Goal: Task Accomplishment & Management: Manage account settings

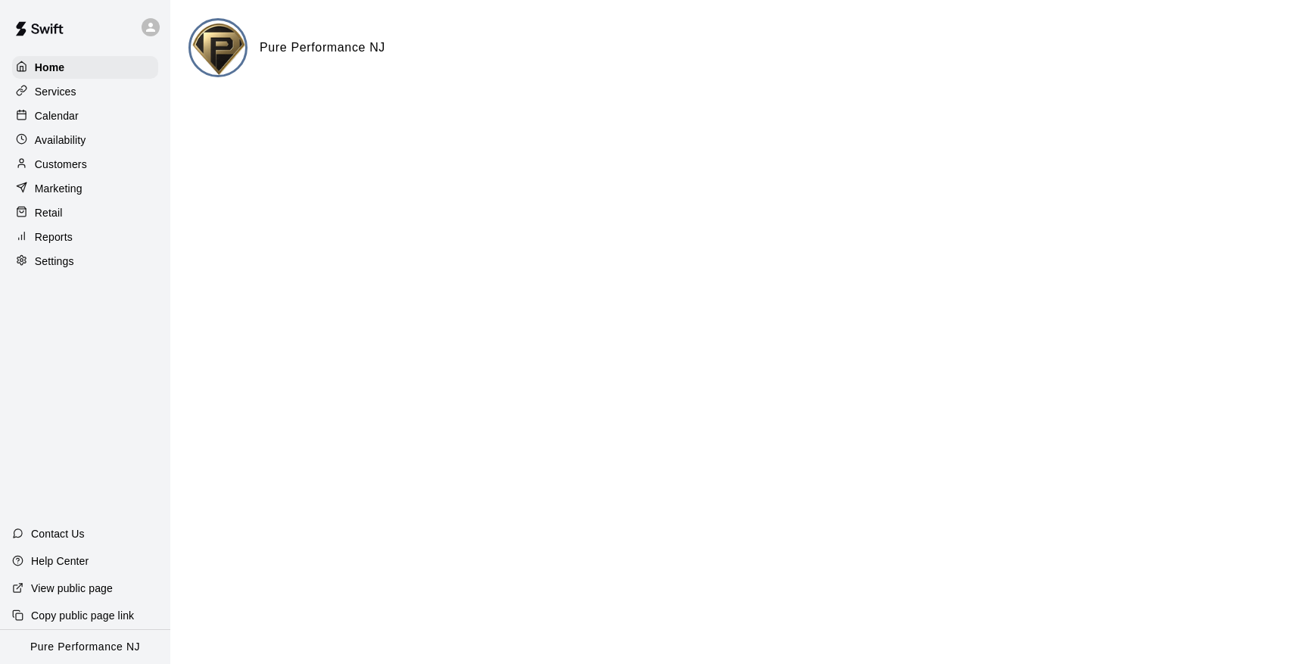
click at [84, 161] on p "Customers" at bounding box center [61, 164] width 52 height 15
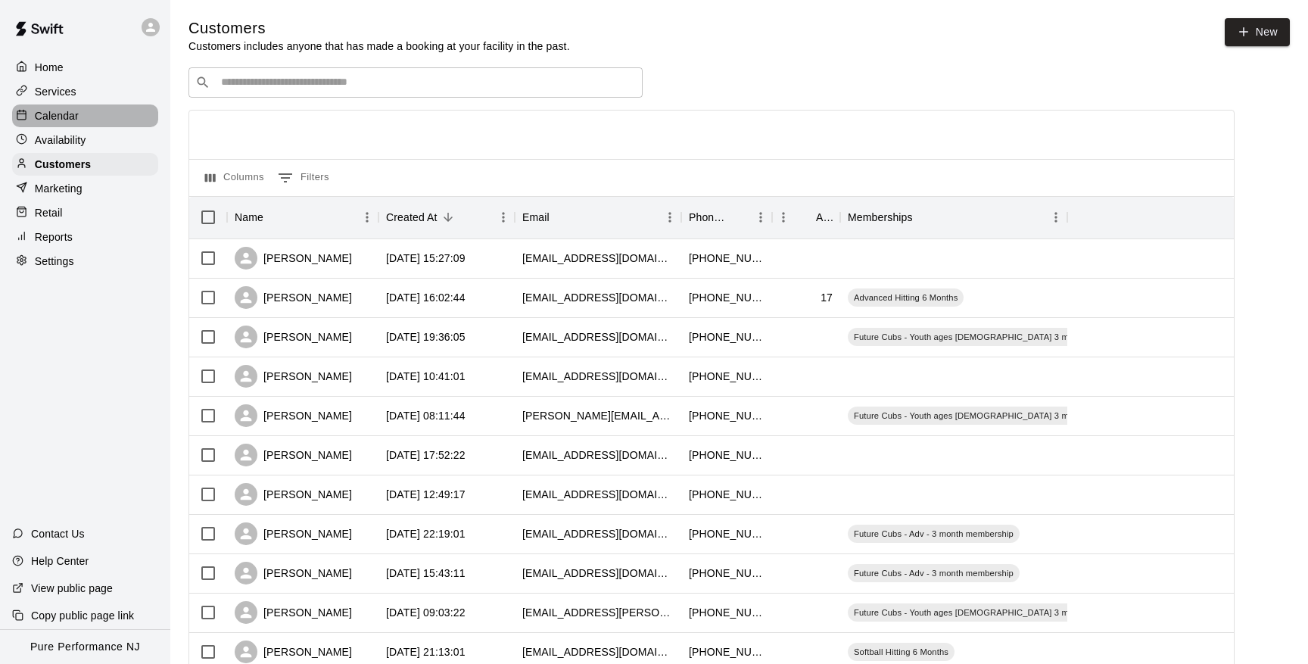
click at [41, 116] on p "Calendar" at bounding box center [57, 115] width 44 height 15
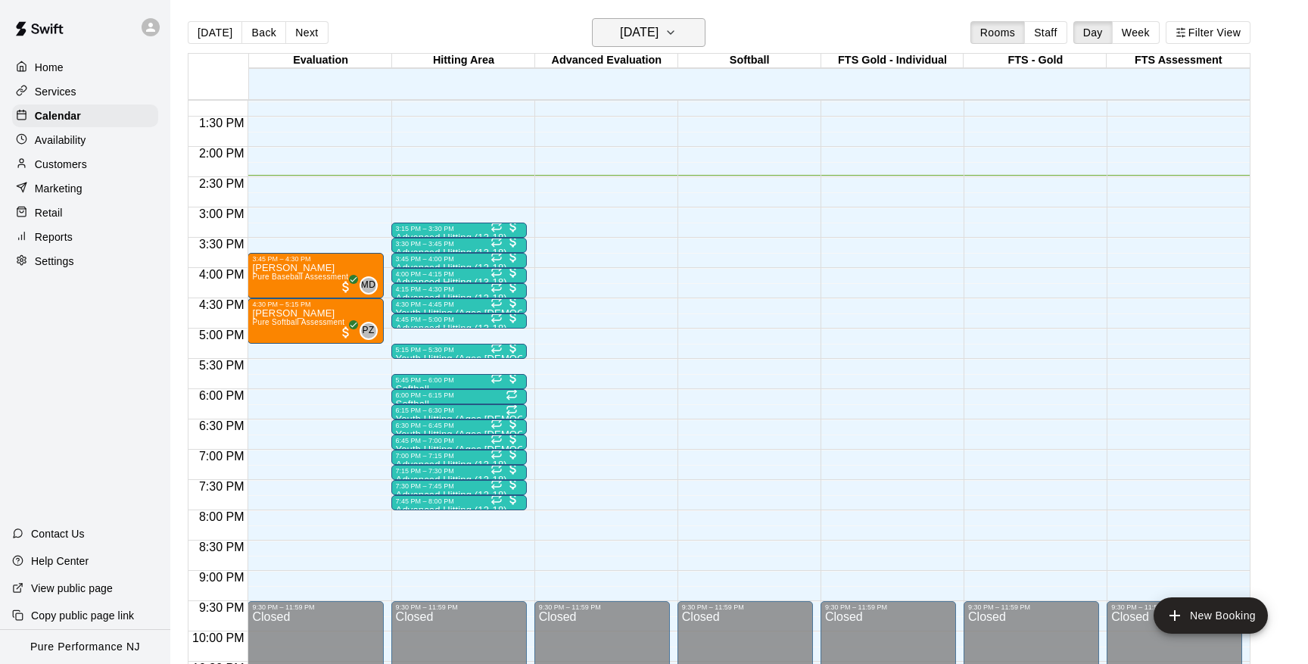
click at [677, 41] on icon "button" at bounding box center [671, 32] width 12 height 18
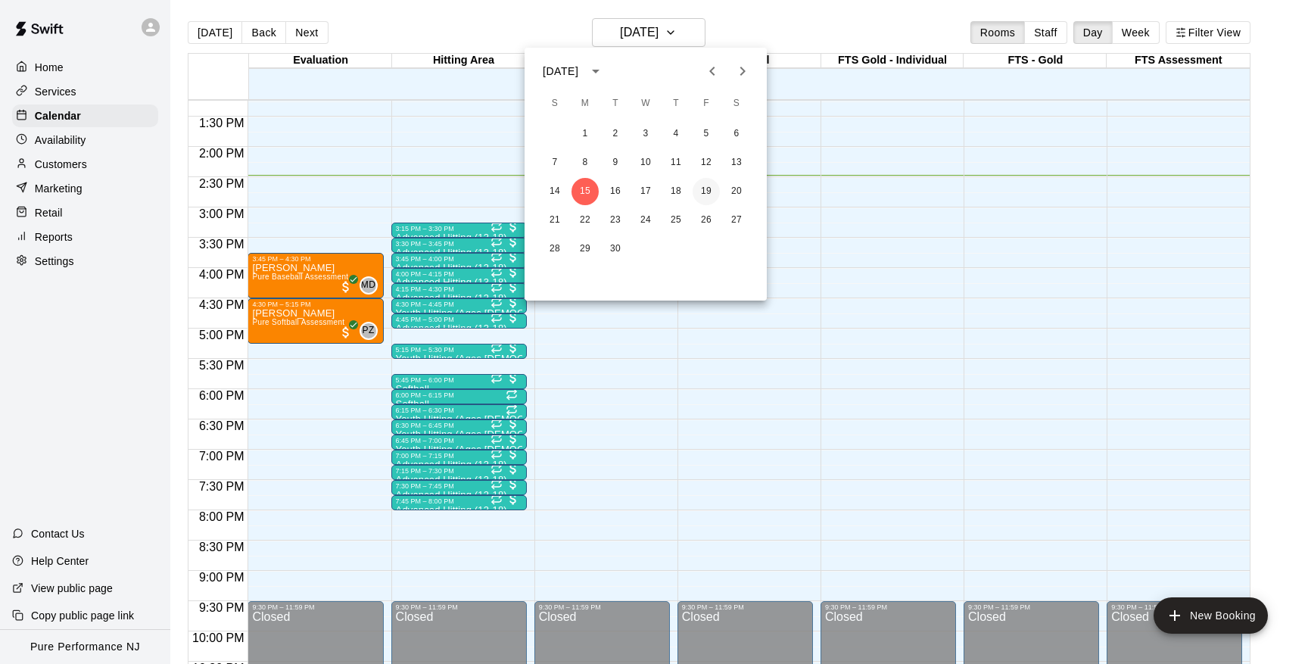
click at [705, 201] on button "19" at bounding box center [706, 191] width 27 height 27
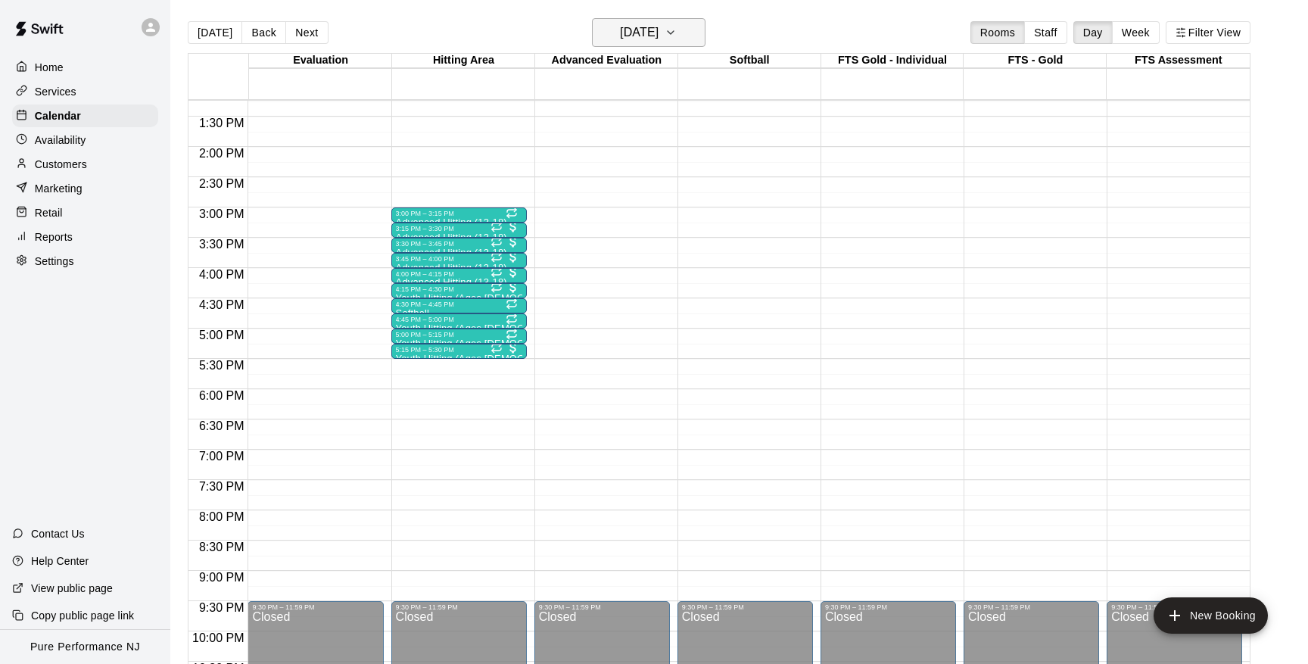
click at [677, 36] on icon "button" at bounding box center [671, 32] width 12 height 18
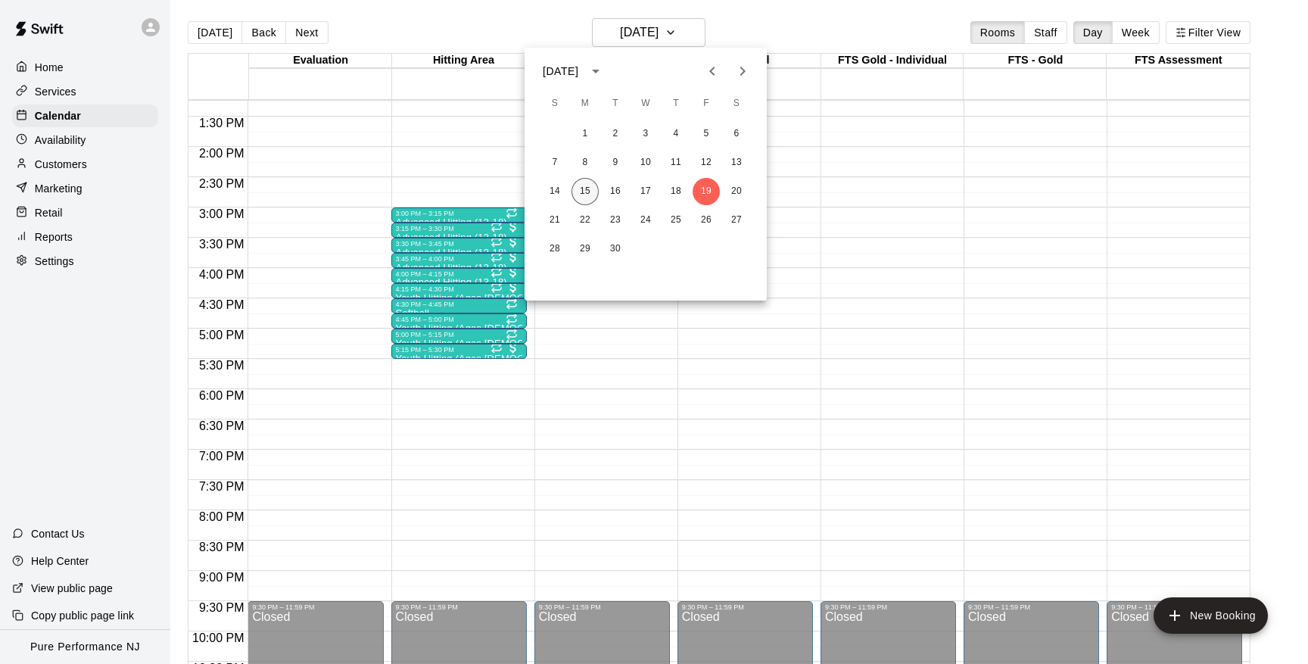
click at [587, 189] on button "15" at bounding box center [584, 191] width 27 height 27
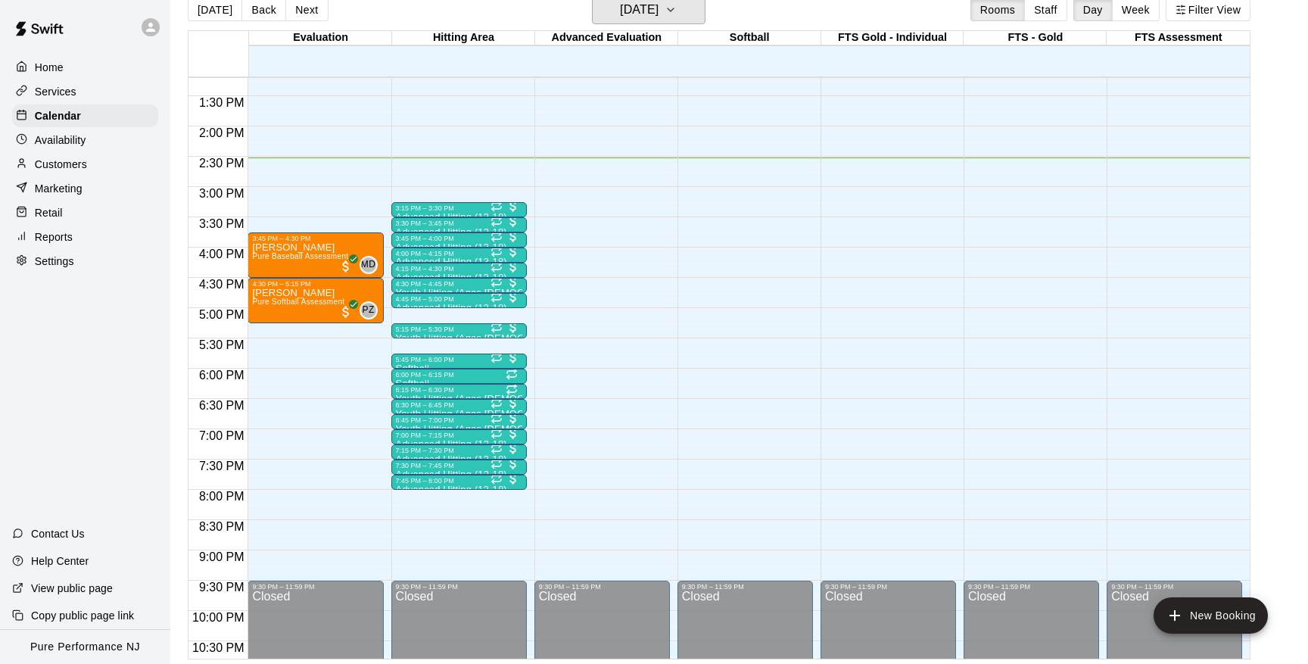
scroll to position [11, 0]
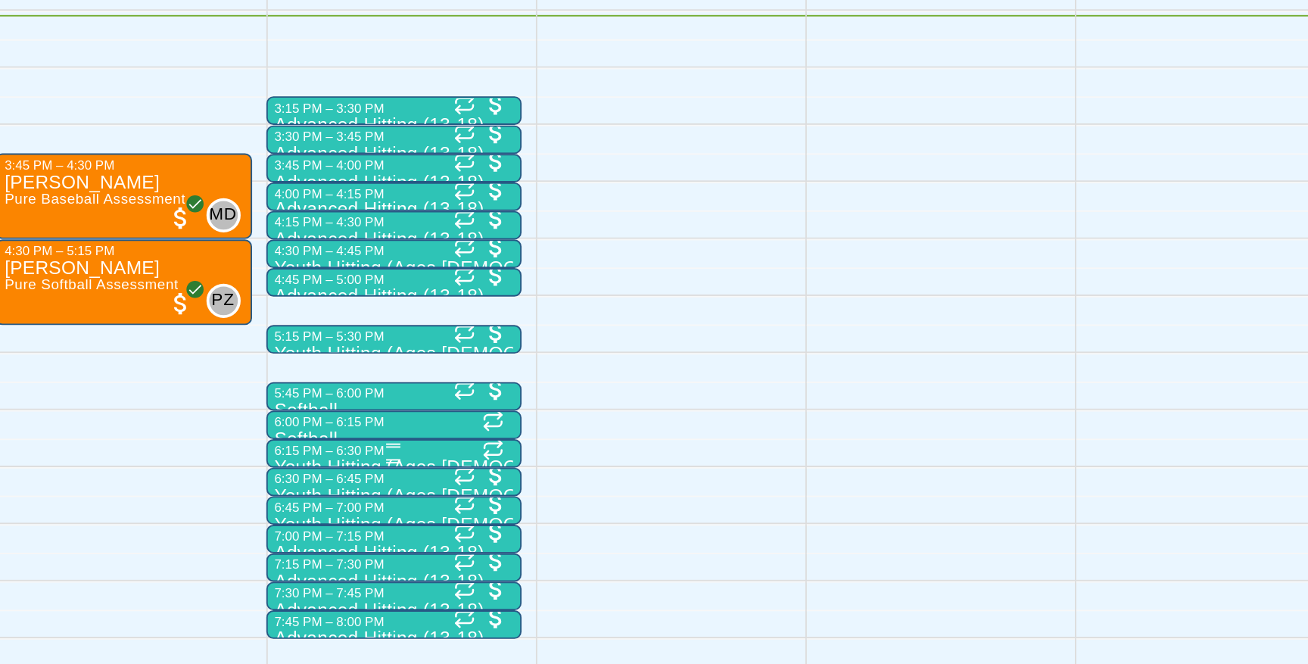
click at [396, 397] on div "6:15 PM – 6:30 PM" at bounding box center [459, 401] width 126 height 8
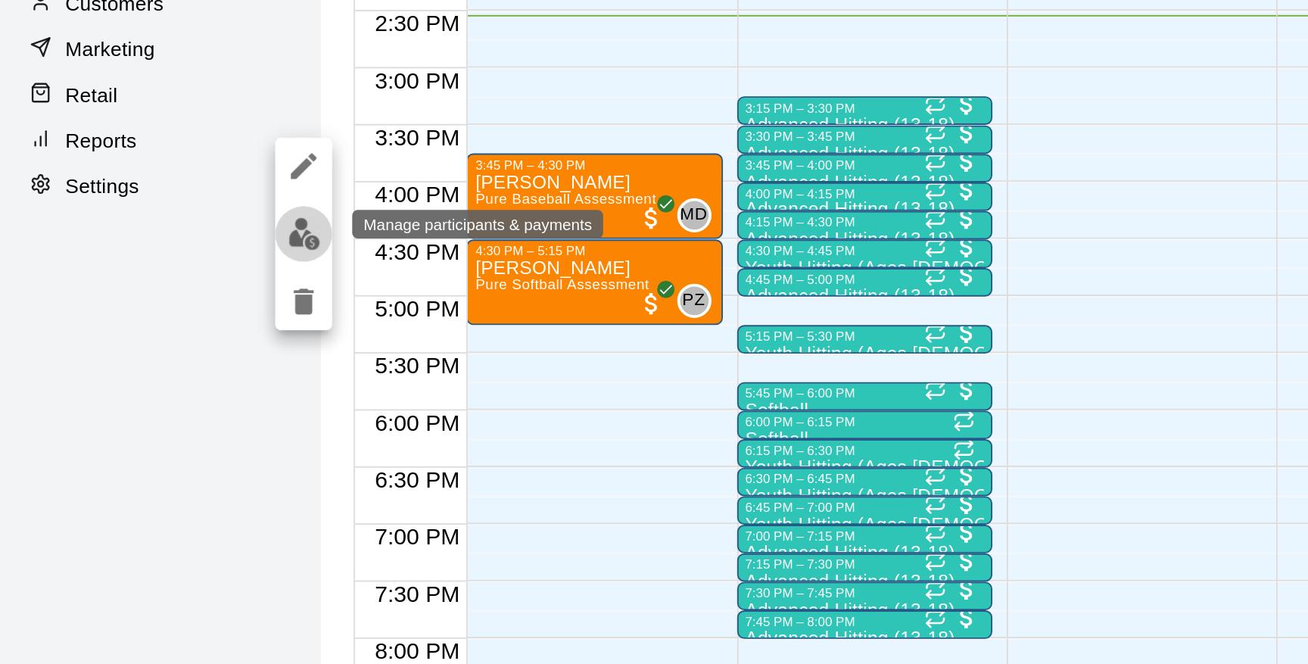
click at [158, 278] on img "edit" at bounding box center [161, 286] width 17 height 17
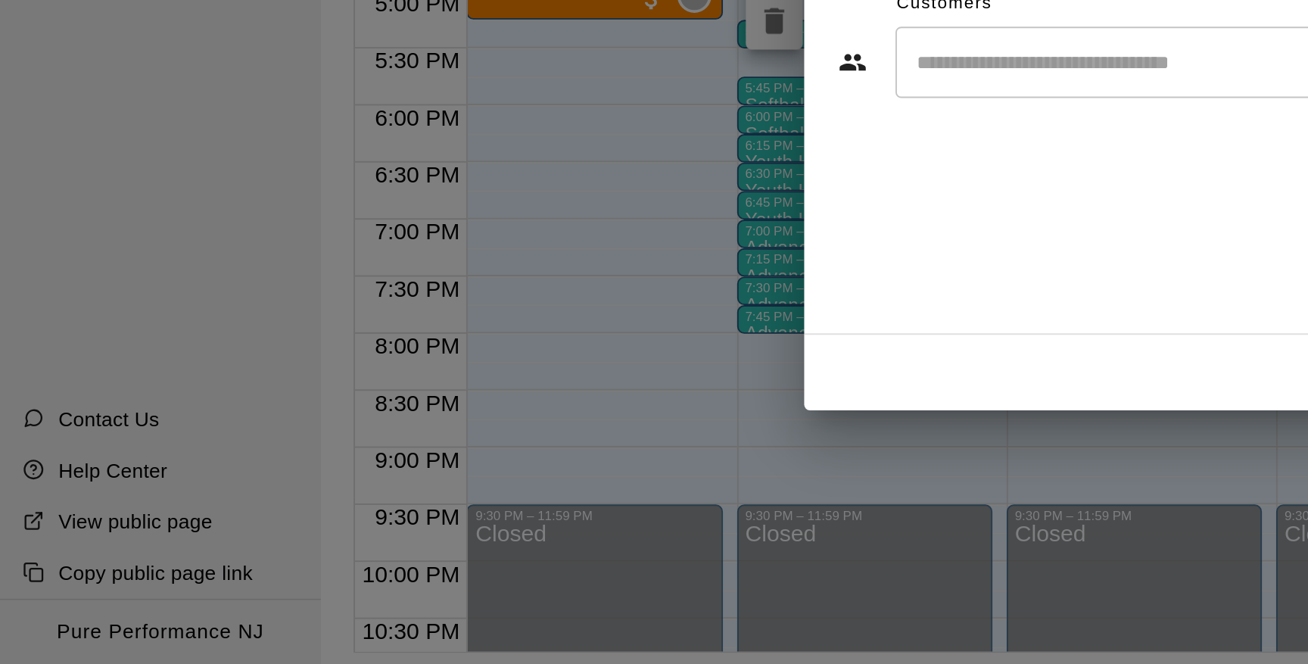
scroll to position [23, 0]
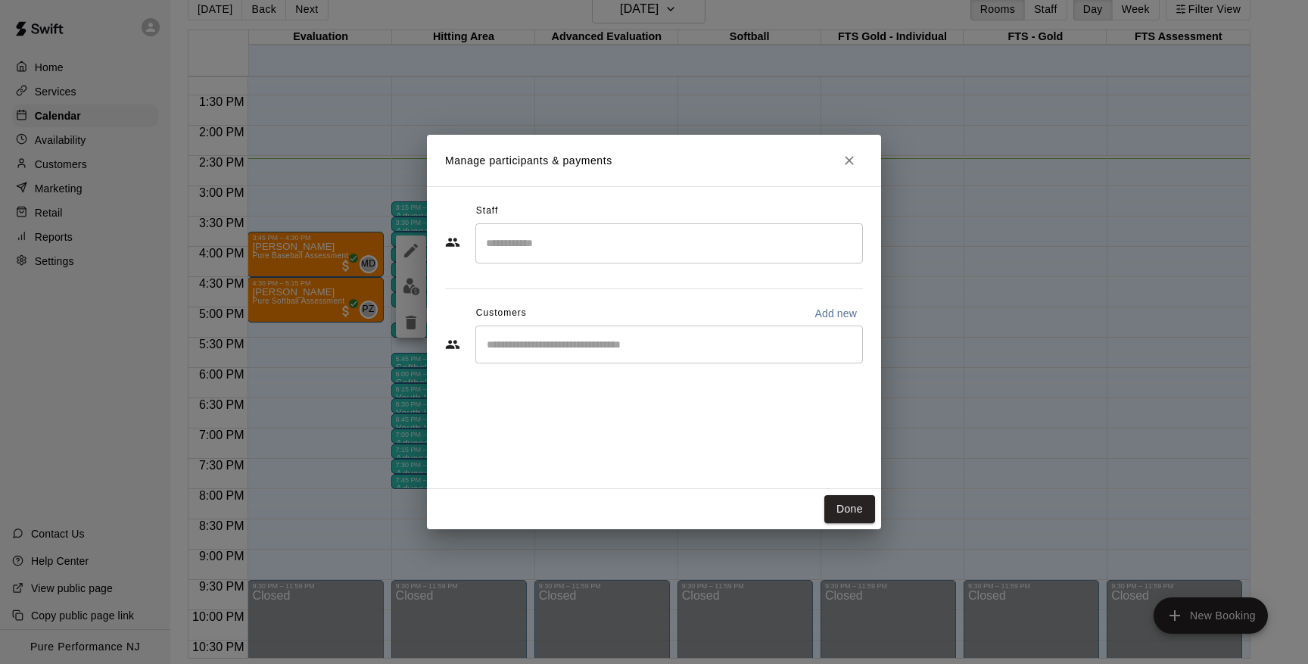
click at [847, 163] on icon "Close" at bounding box center [849, 160] width 15 height 15
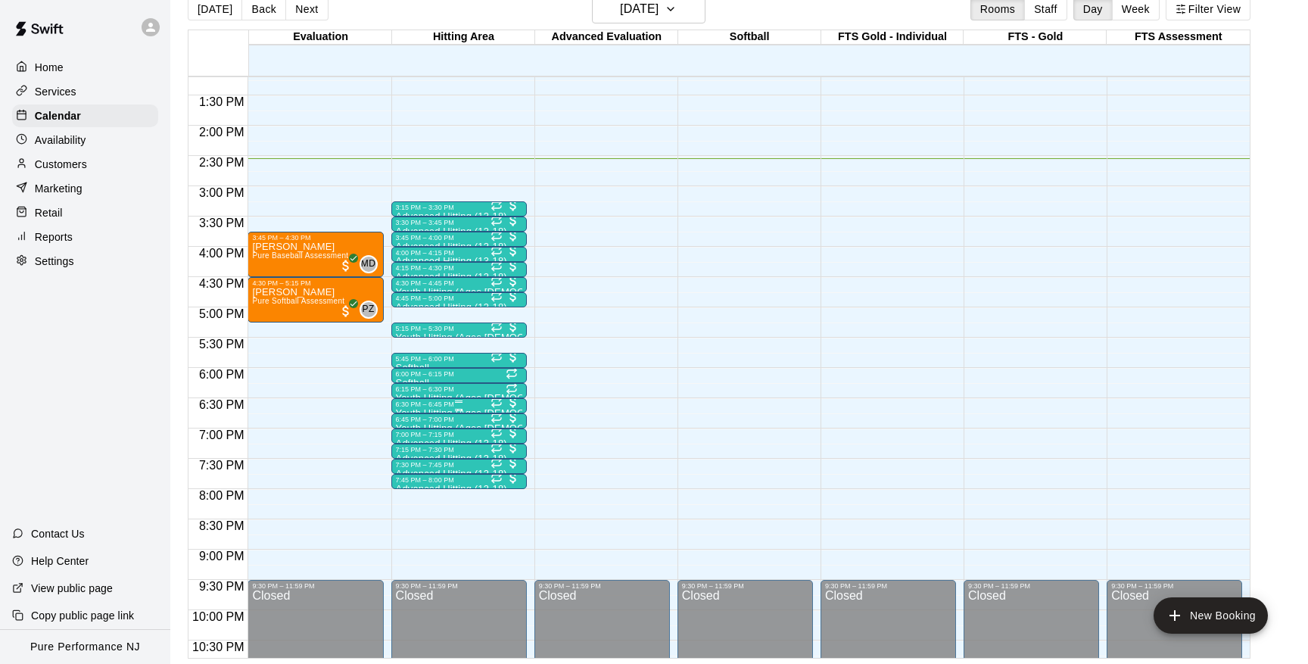
click at [433, 401] on div at bounding box center [459, 401] width 126 height 2
click at [411, 442] on button "edit" at bounding box center [411, 452] width 30 height 30
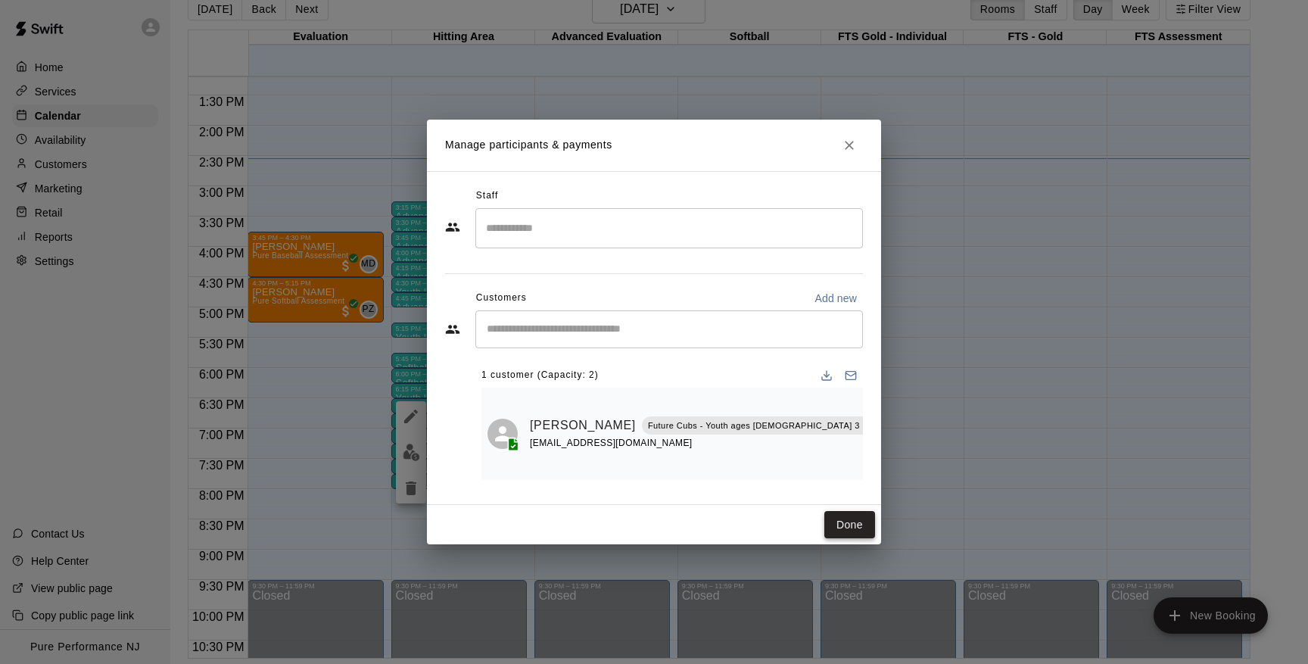
click at [841, 517] on button "Done" at bounding box center [849, 525] width 51 height 28
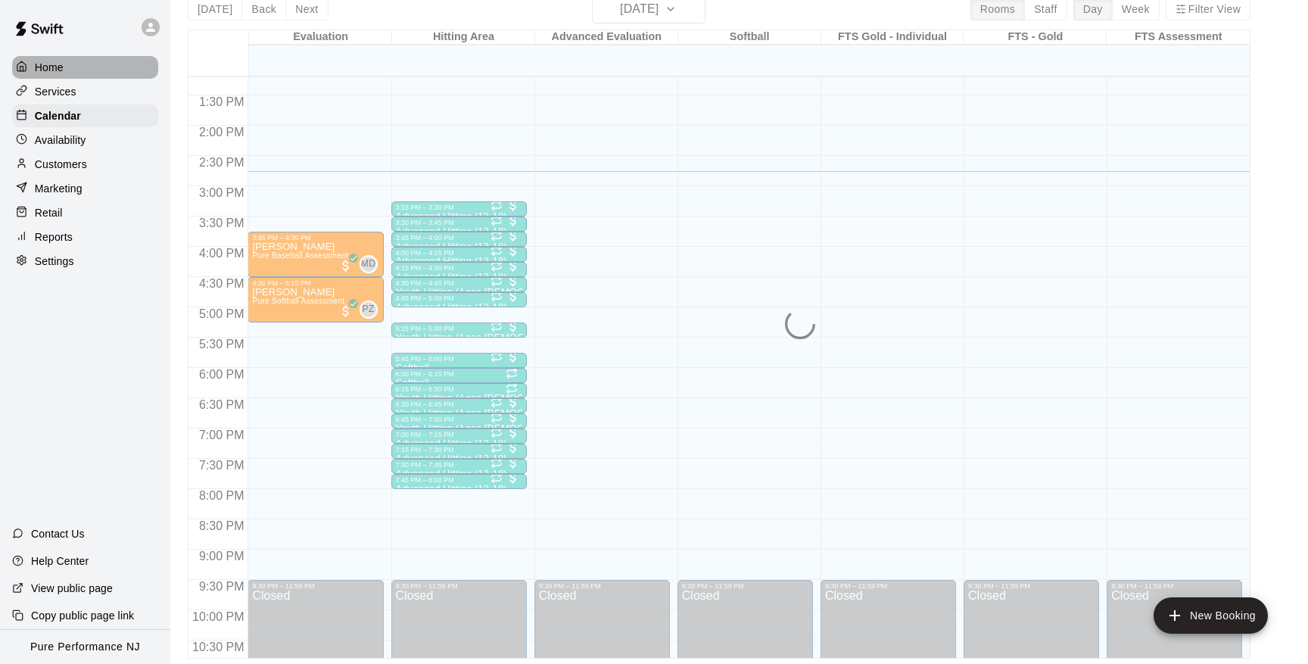
click at [39, 68] on p "Home" at bounding box center [49, 67] width 29 height 15
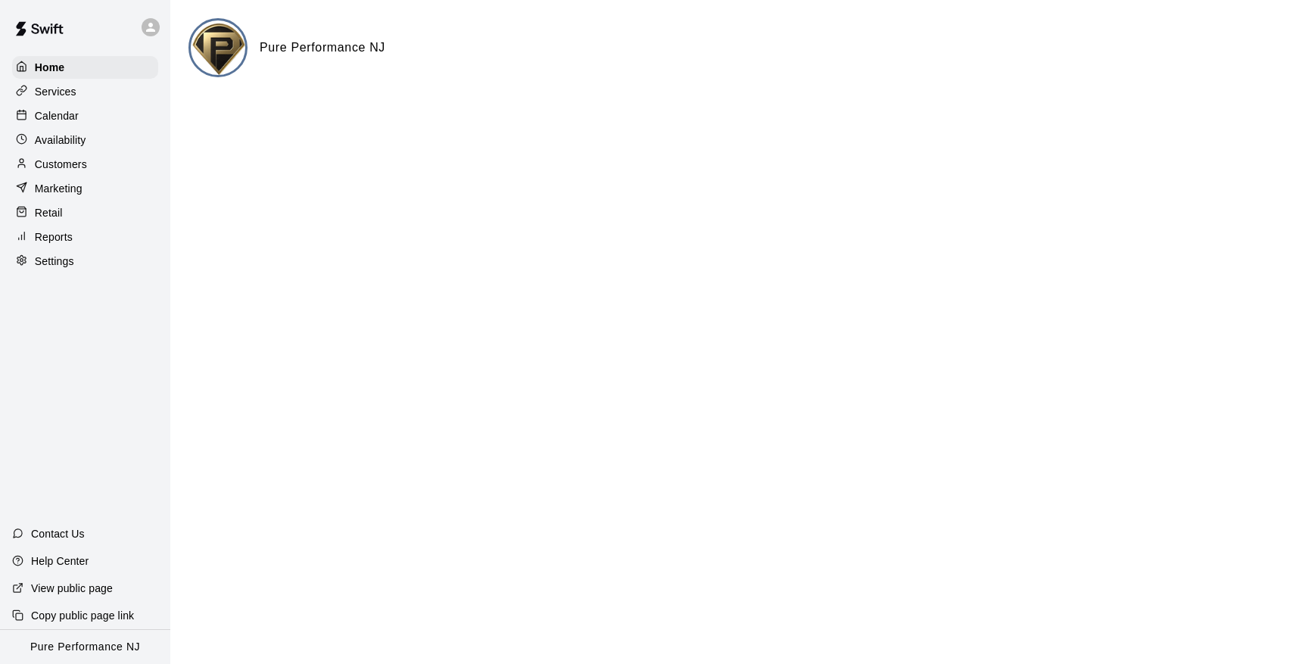
click at [57, 114] on p "Calendar" at bounding box center [57, 115] width 44 height 15
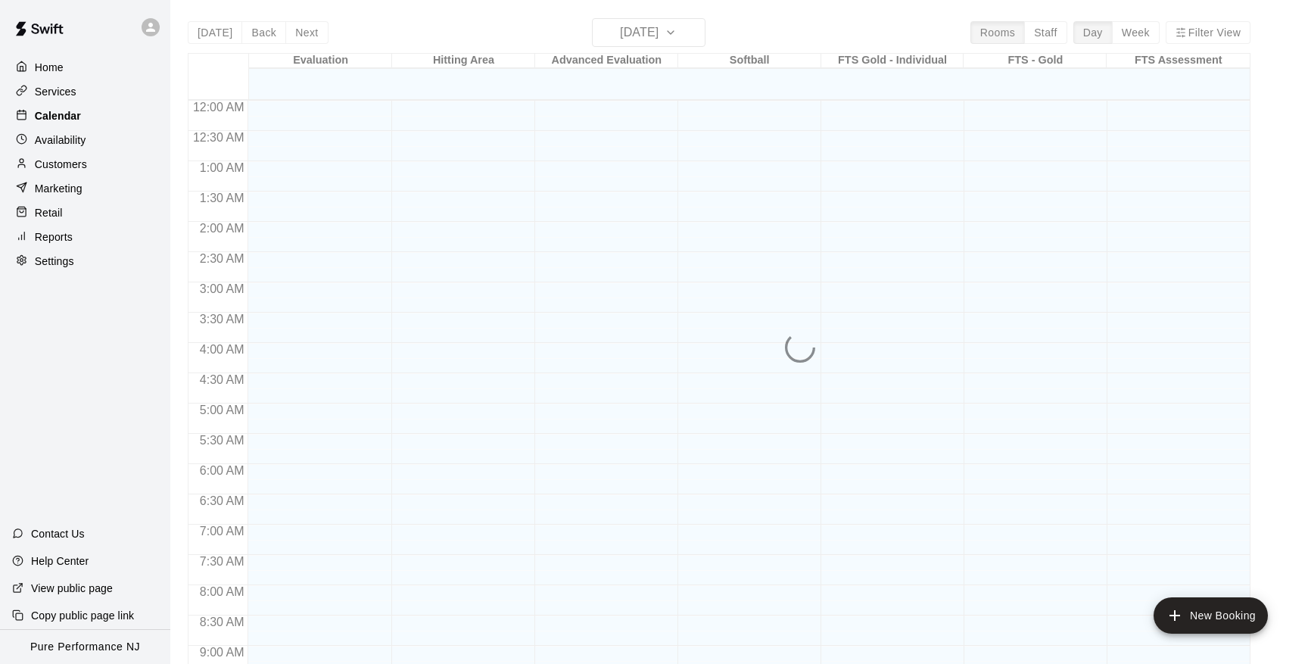
scroll to position [828, 0]
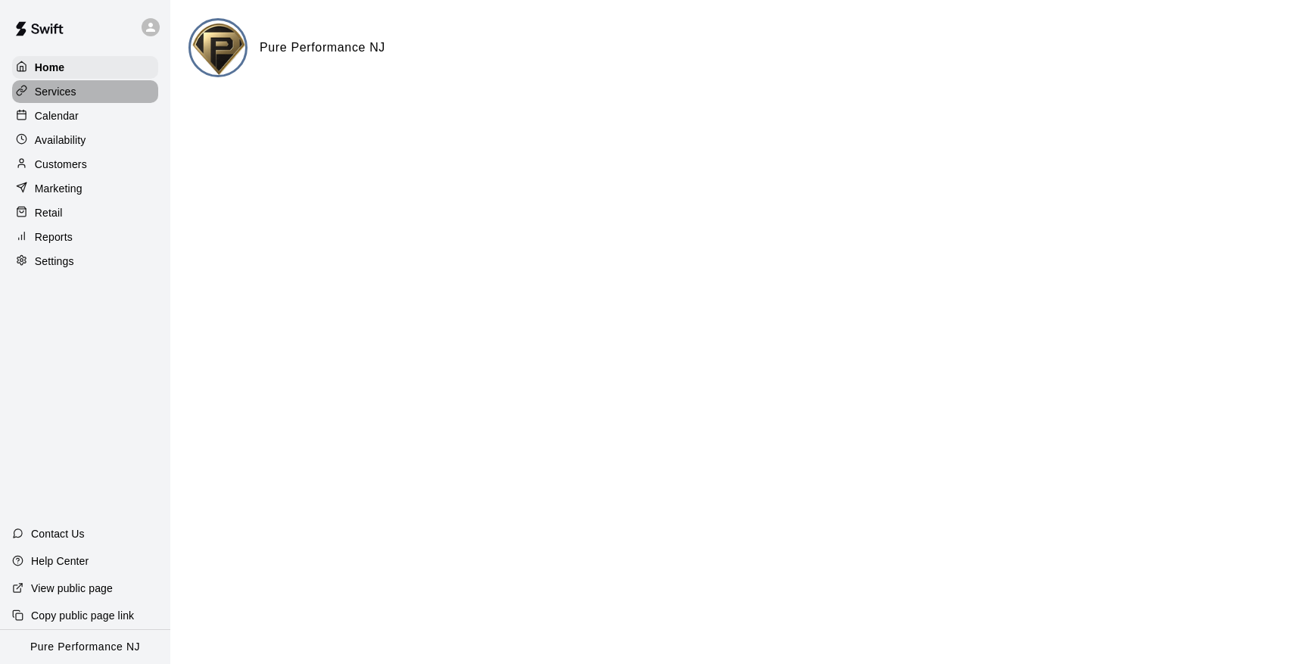
click at [69, 90] on p "Services" at bounding box center [56, 91] width 42 height 15
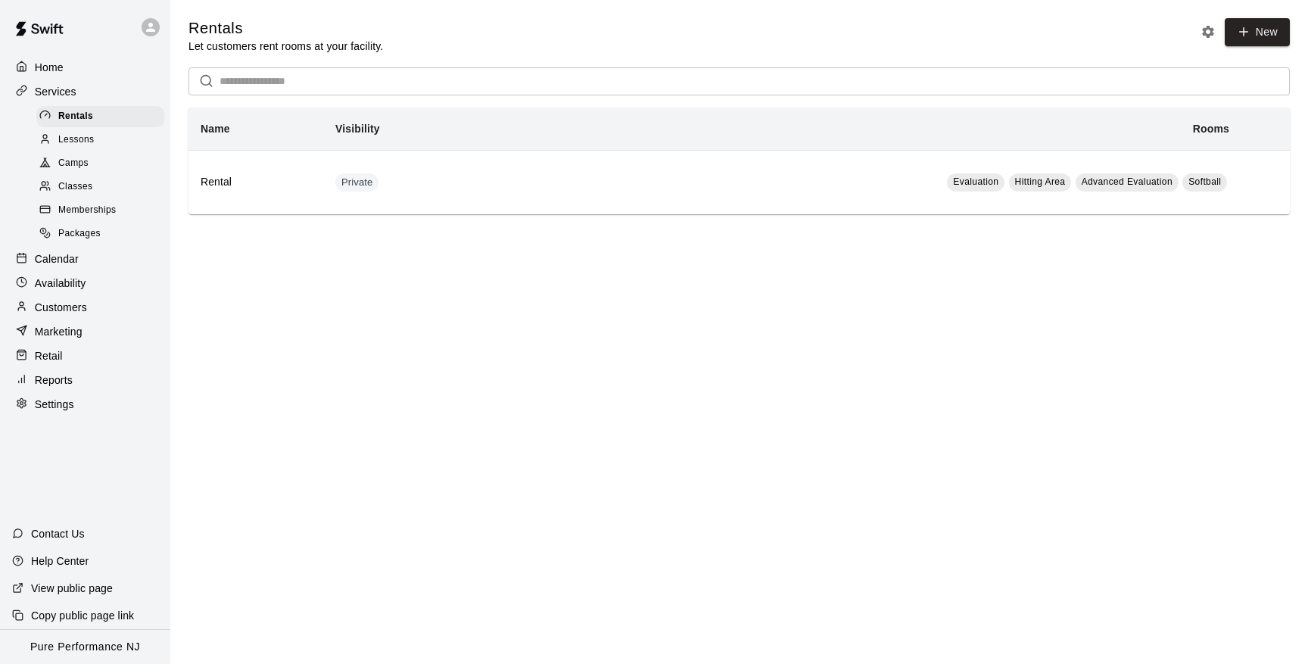
click at [78, 180] on span "Classes" at bounding box center [75, 186] width 34 height 15
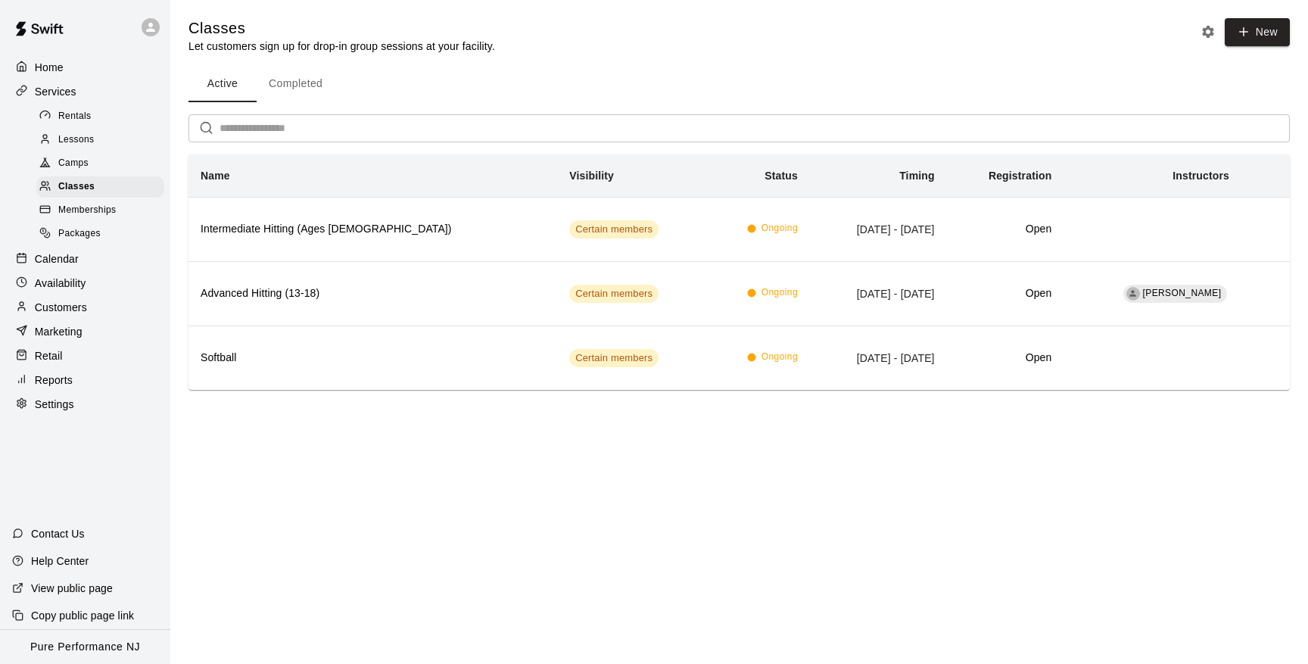
click at [60, 258] on p "Calendar" at bounding box center [57, 258] width 44 height 15
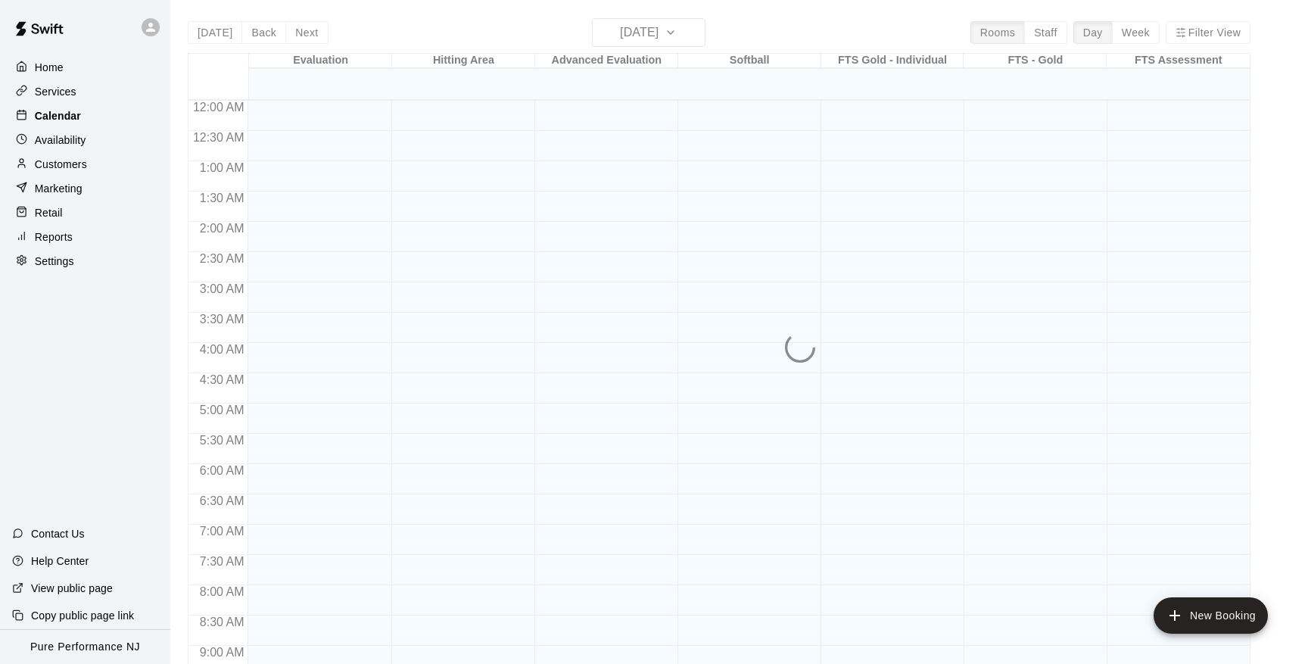
scroll to position [828, 0]
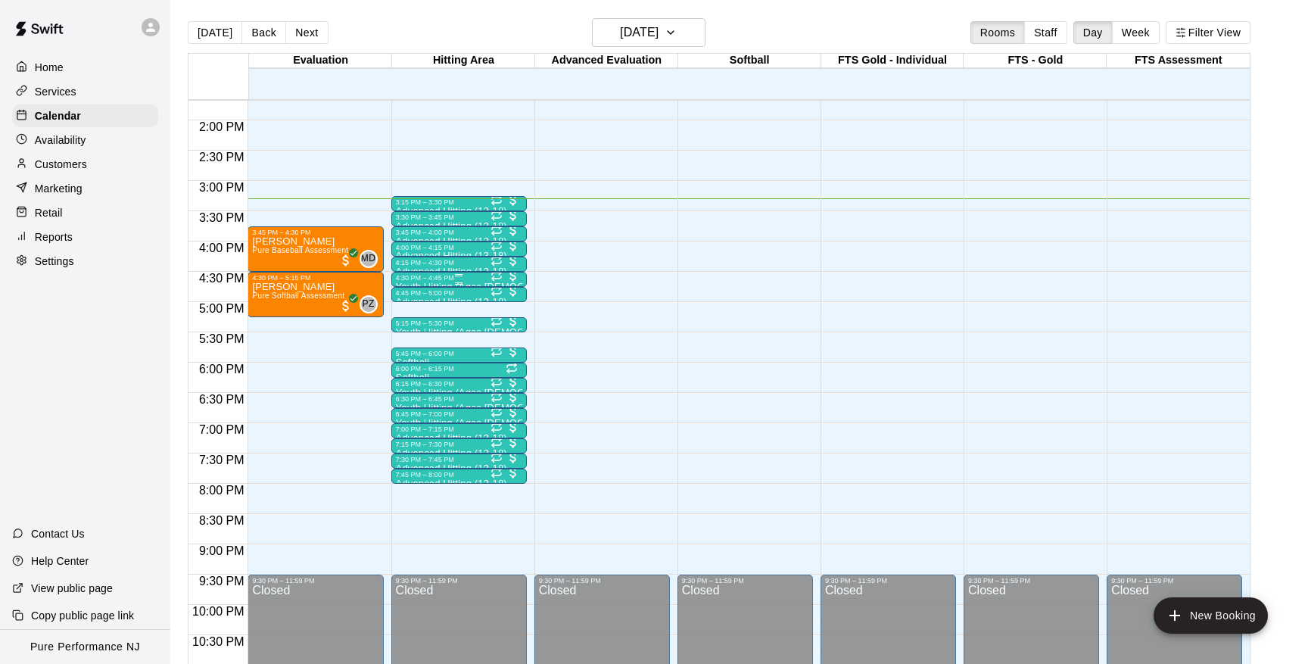
click at [428, 280] on div "4:30 PM – 4:45 PM" at bounding box center [459, 278] width 126 height 8
click at [73, 259] on div at bounding box center [654, 332] width 1308 height 664
click at [53, 259] on p "Settings" at bounding box center [54, 261] width 39 height 15
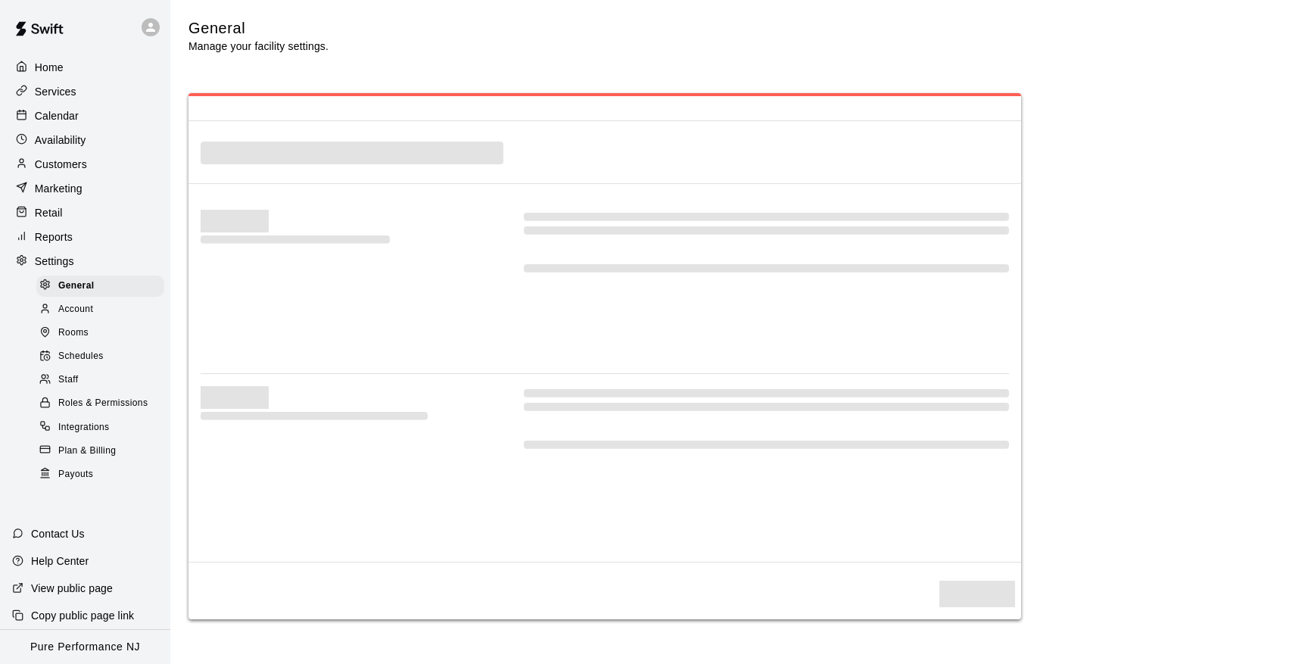
select select "**"
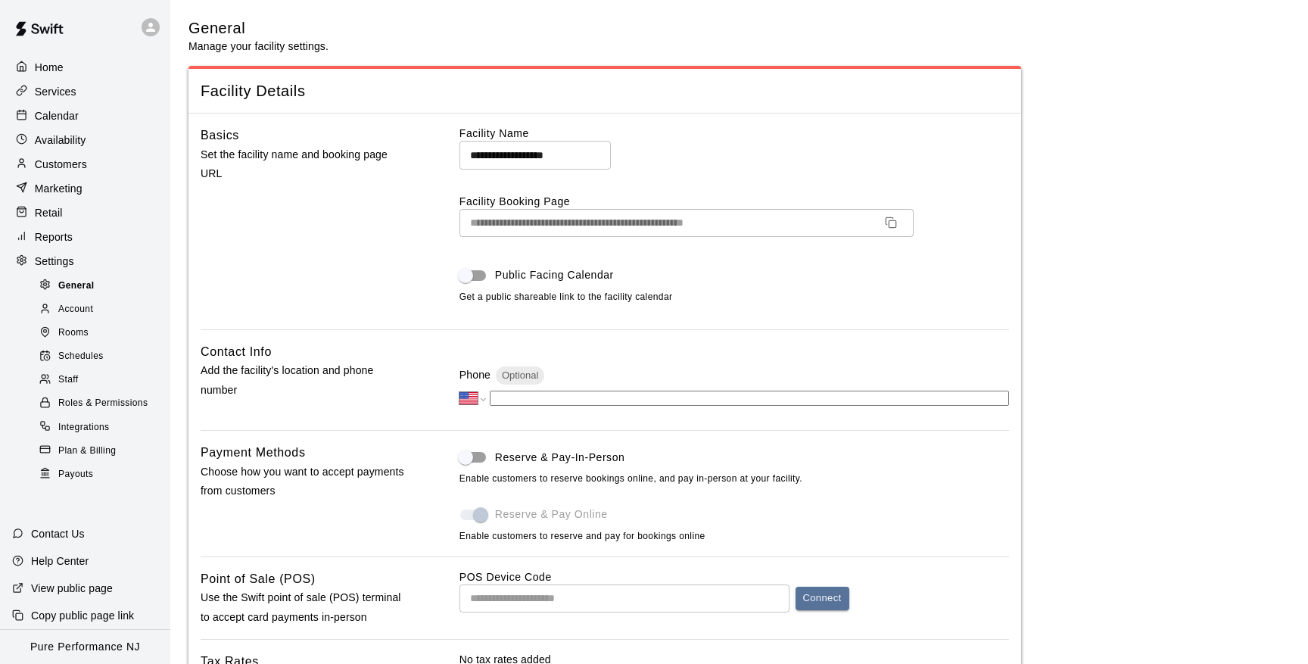
scroll to position [2874, 0]
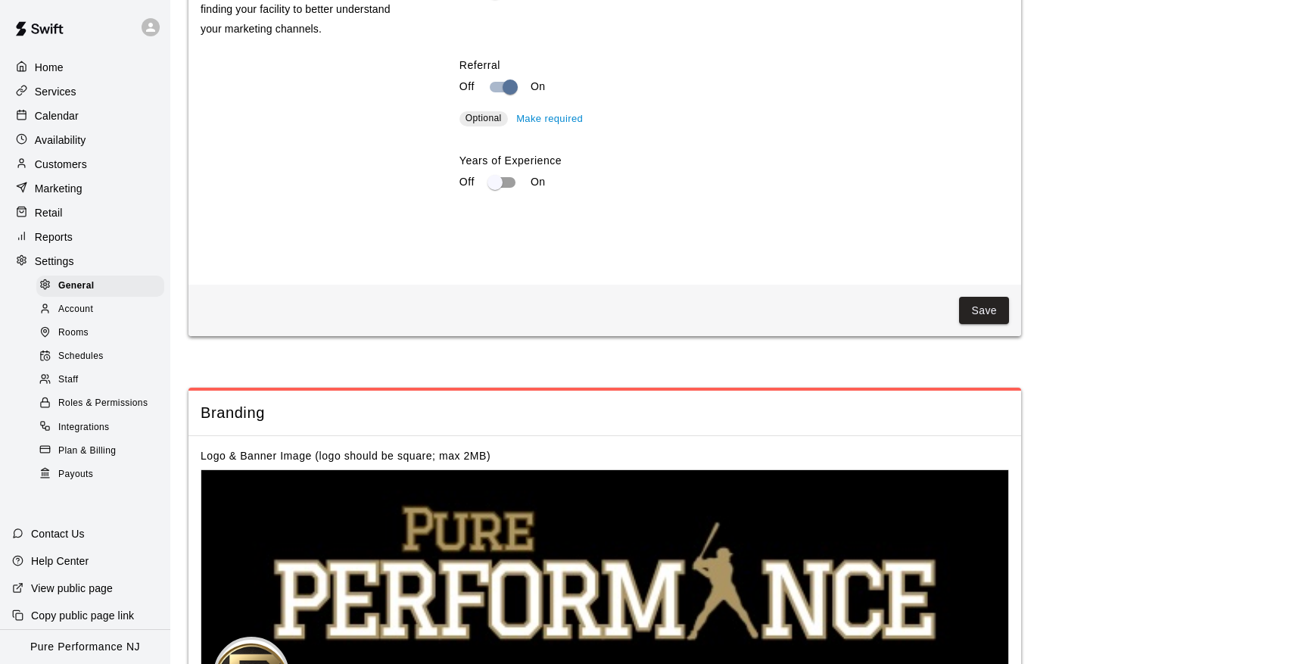
click at [75, 357] on span "Schedules" at bounding box center [80, 356] width 45 height 15
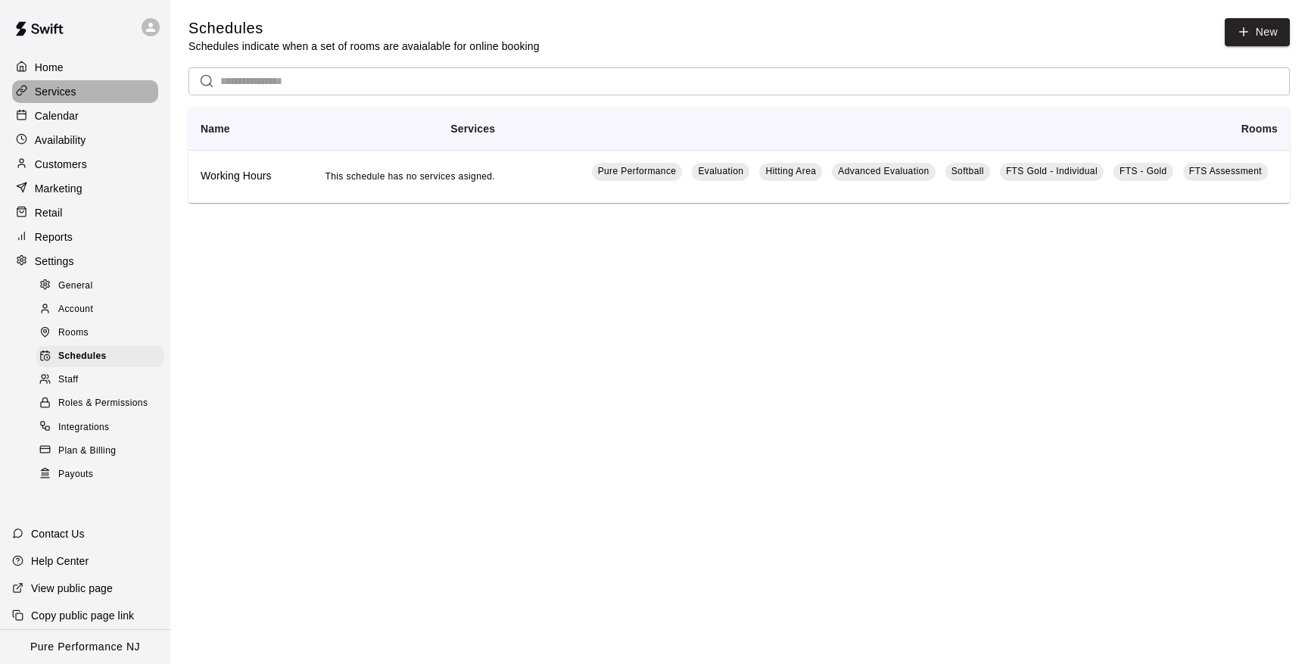
click at [64, 91] on p "Services" at bounding box center [56, 91] width 42 height 15
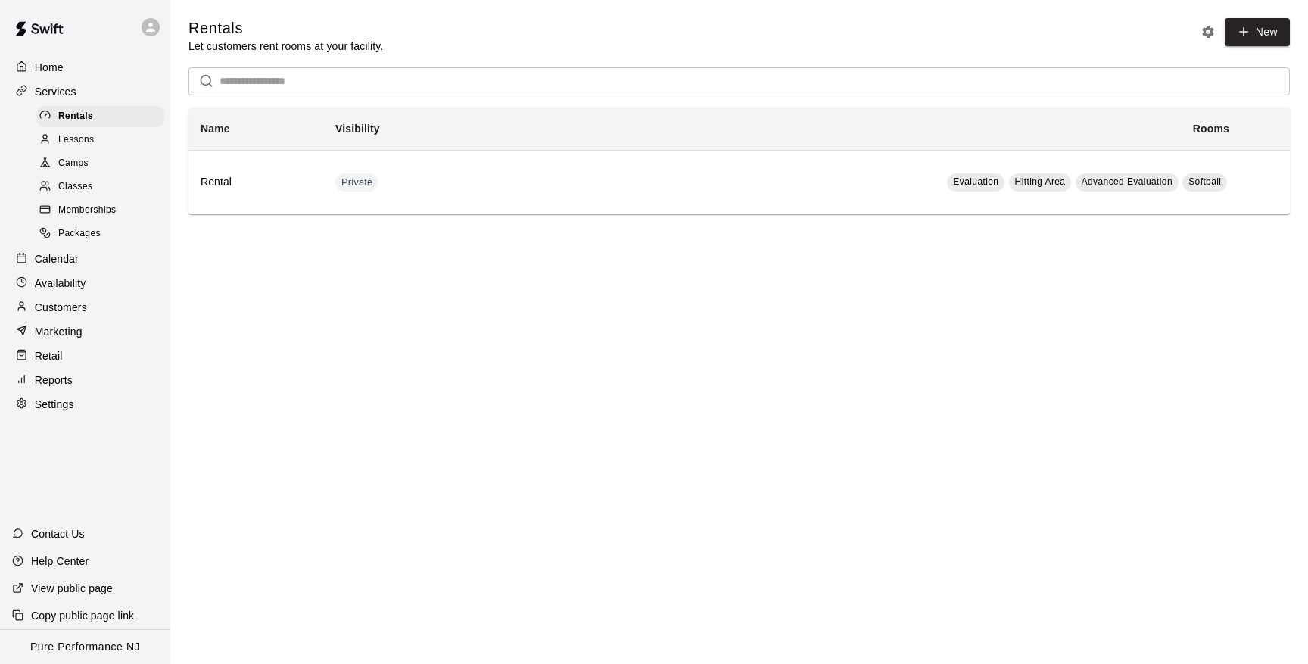
click at [68, 182] on span "Classes" at bounding box center [75, 186] width 34 height 15
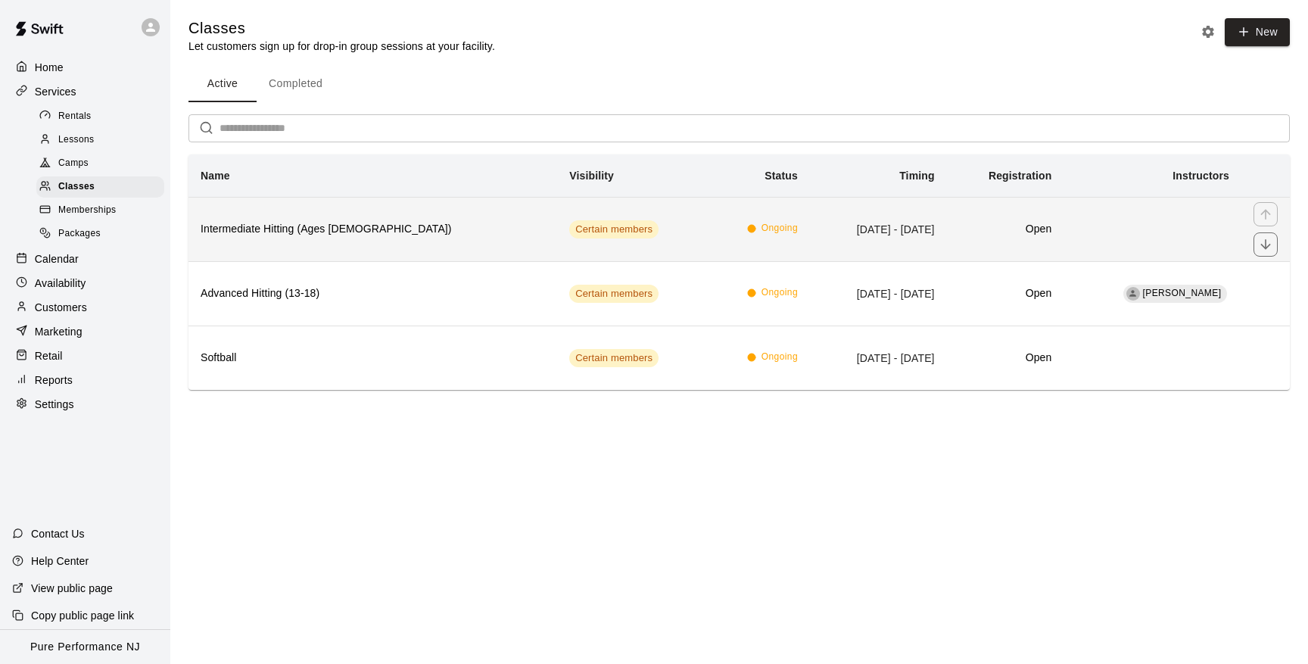
click at [233, 238] on th "Intermediate Hitting (Ages [DEMOGRAPHIC_DATA])" at bounding box center [372, 229] width 369 height 64
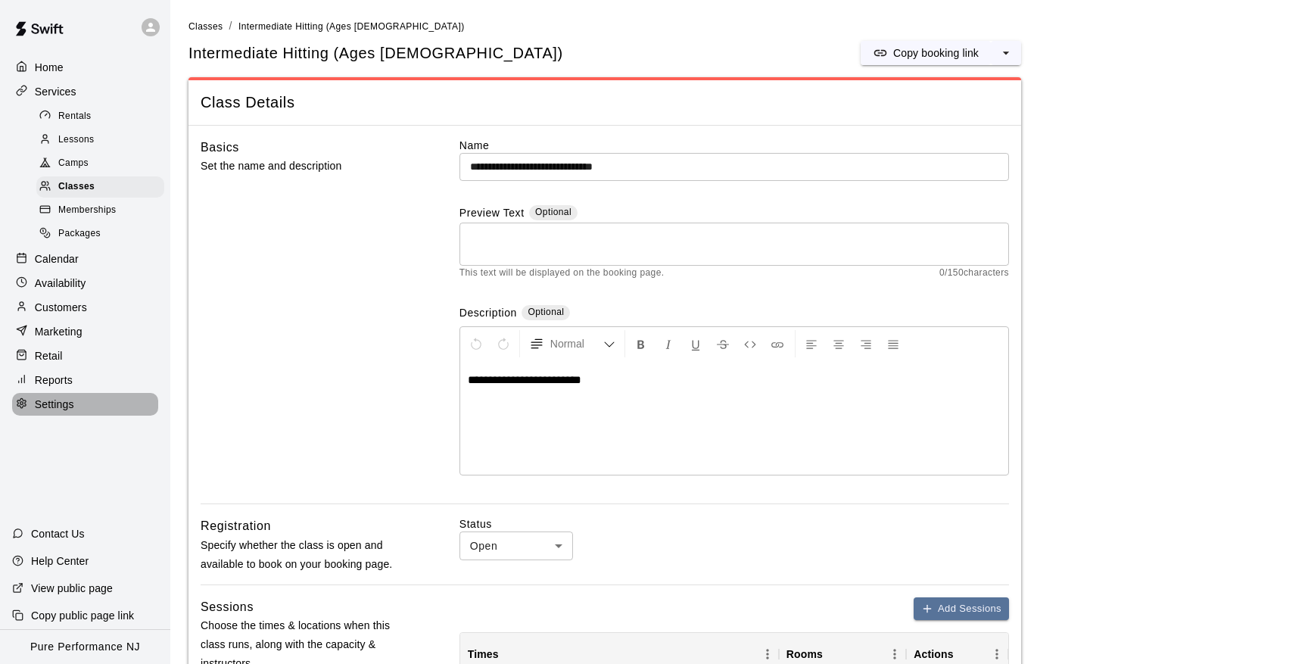
click at [56, 398] on p "Settings" at bounding box center [54, 404] width 39 height 15
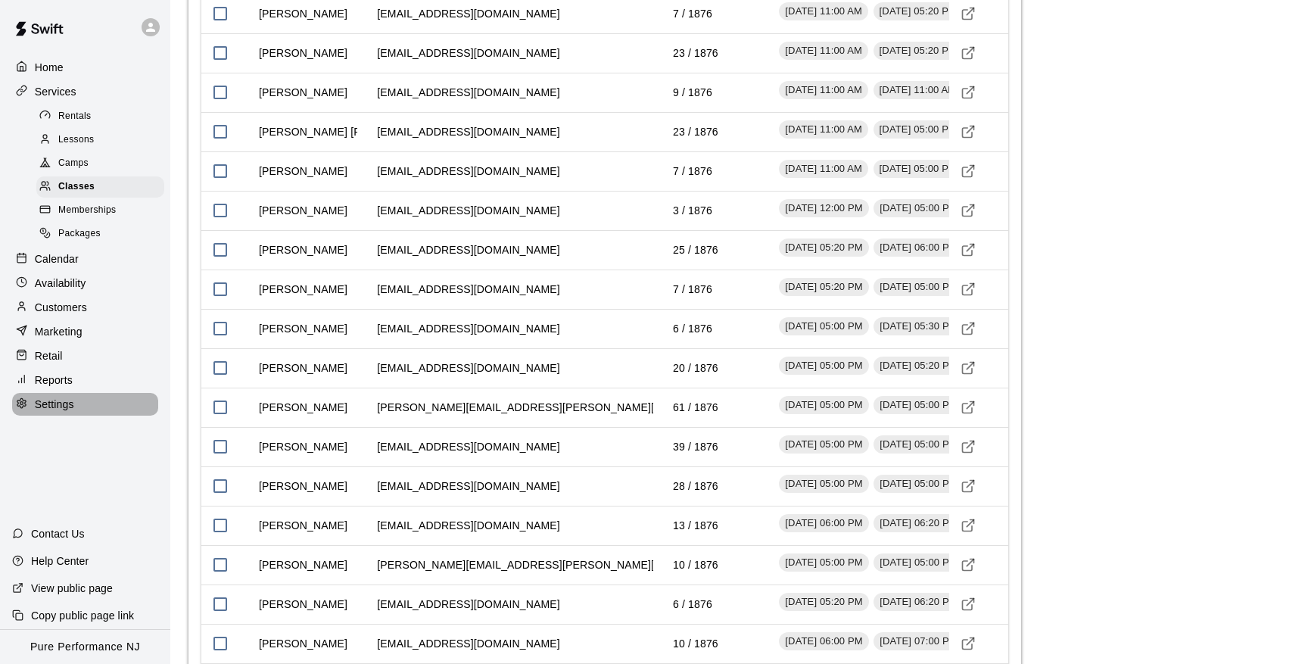
select select "**"
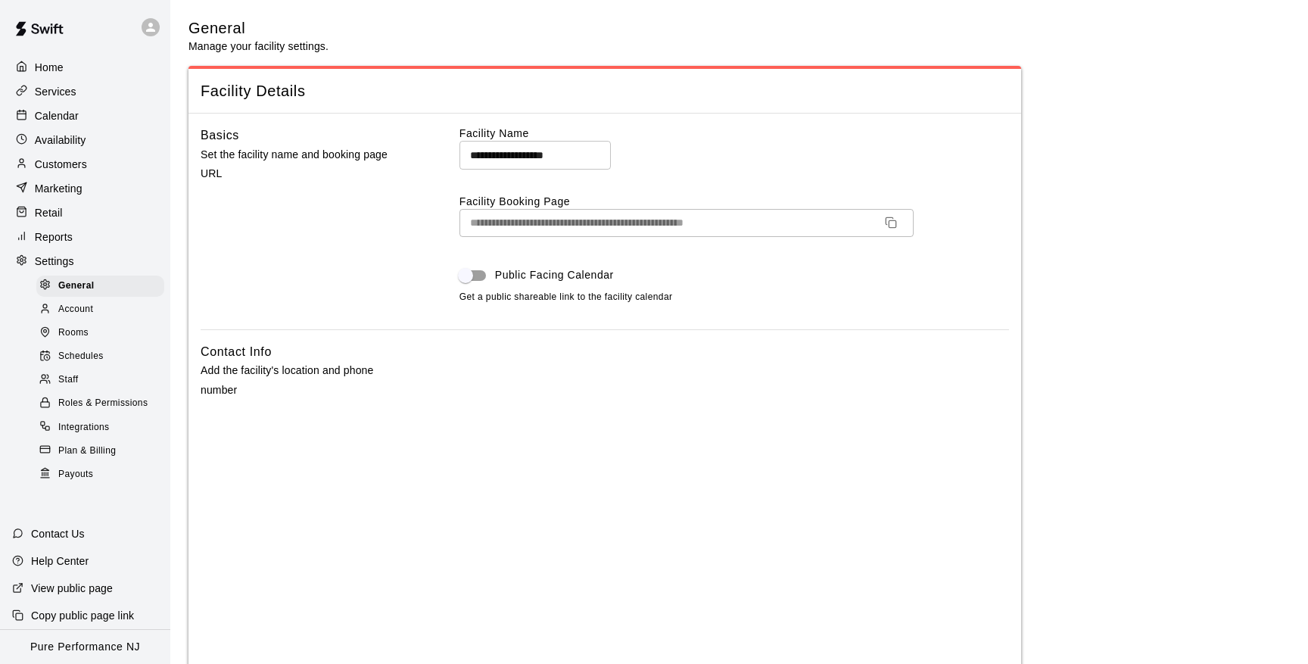
scroll to position [0, 0]
click at [58, 117] on p "Calendar" at bounding box center [57, 115] width 44 height 15
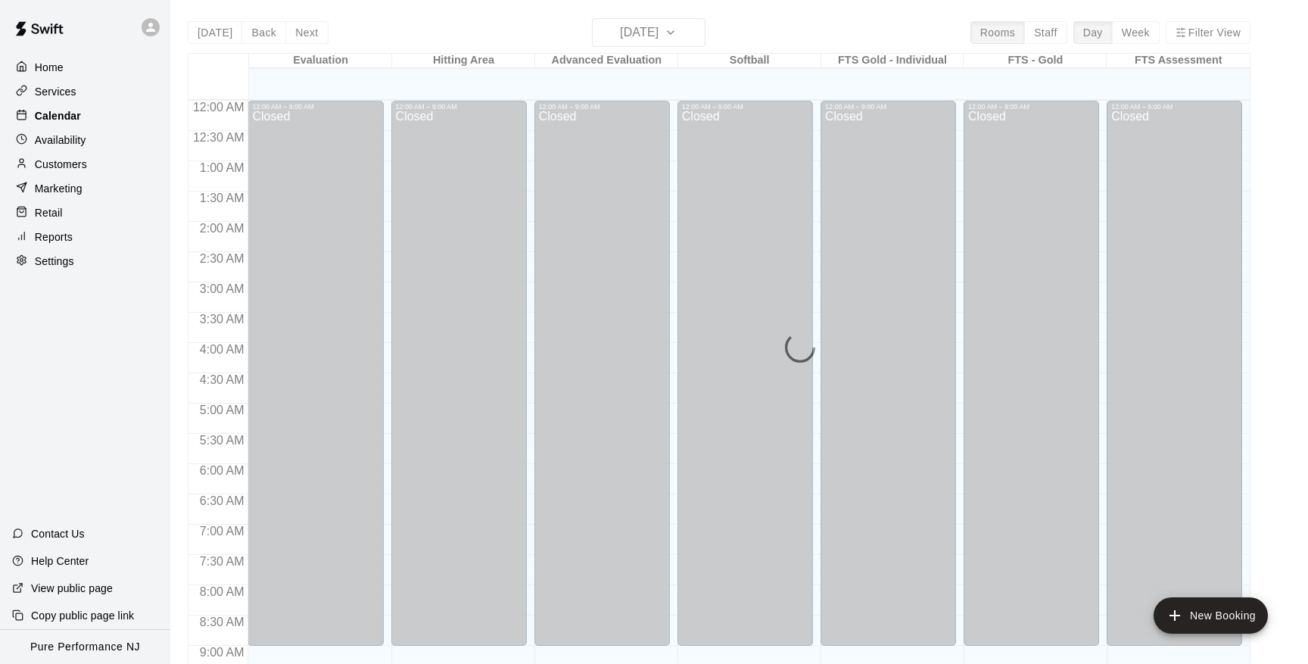
scroll to position [828, 0]
